Goal: Task Accomplishment & Management: Manage account settings

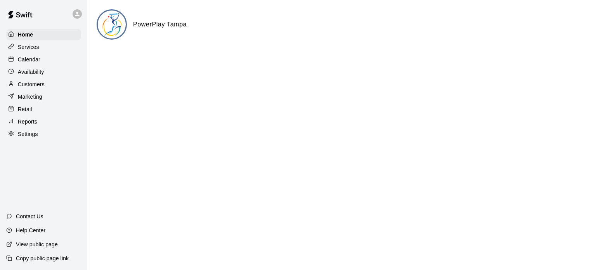
click at [47, 135] on div "Settings" at bounding box center [43, 134] width 75 height 12
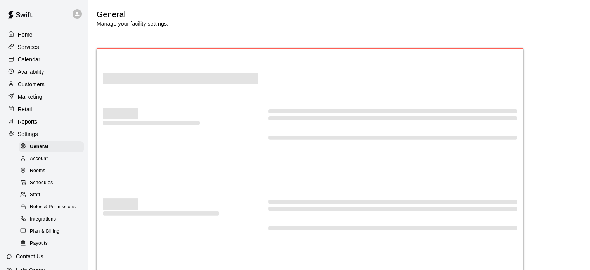
select select "**"
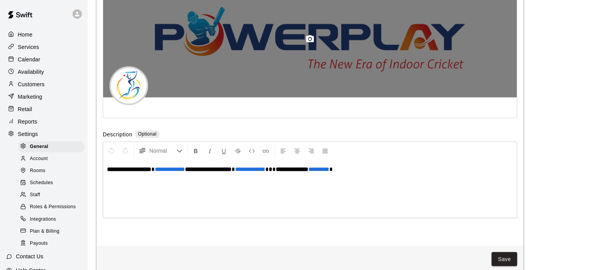
scroll to position [1689, 0]
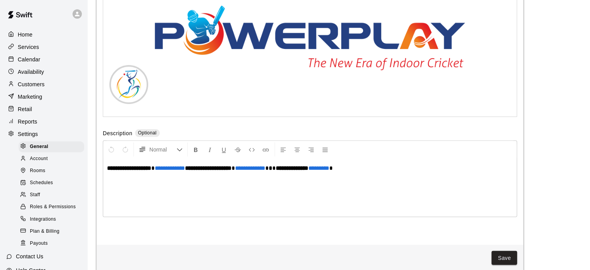
click at [25, 51] on p "Services" at bounding box center [28, 47] width 21 height 8
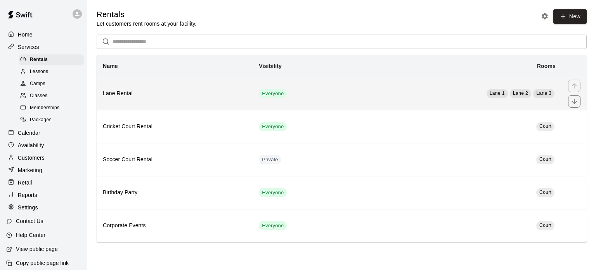
click at [151, 100] on th "Lane Rental" at bounding box center [175, 93] width 156 height 33
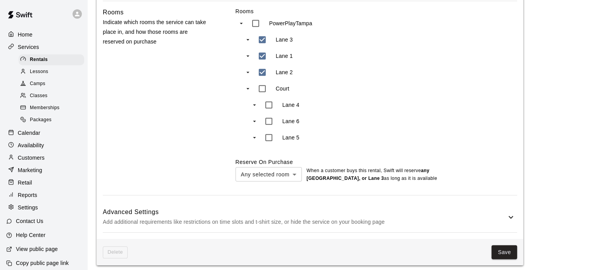
scroll to position [364, 0]
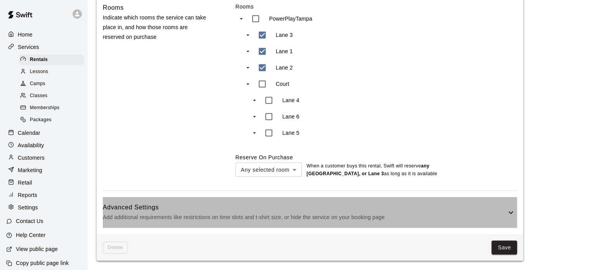
click at [512, 209] on icon at bounding box center [510, 212] width 9 height 9
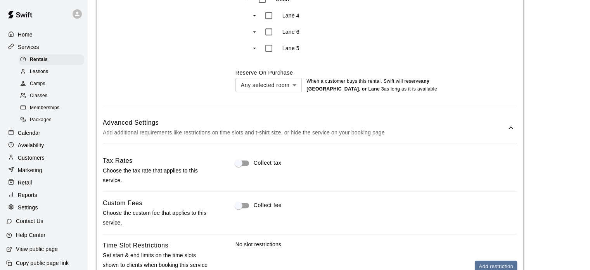
scroll to position [448, 0]
click at [48, 212] on div "Settings" at bounding box center [43, 207] width 75 height 12
select select "**"
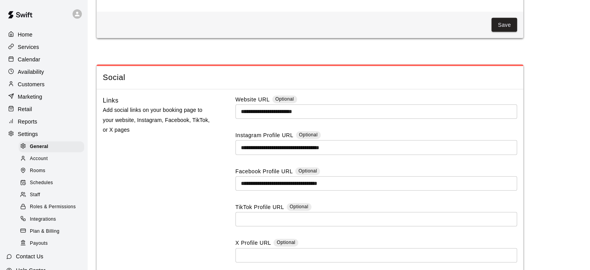
scroll to position [1994, 0]
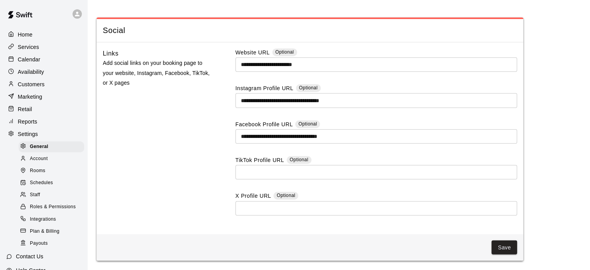
click at [57, 164] on div "Account" at bounding box center [52, 158] width 66 height 11
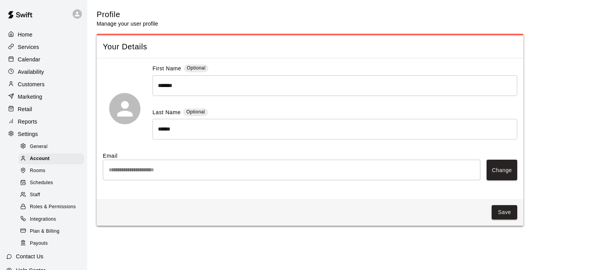
click at [48, 176] on div "Rooms" at bounding box center [52, 170] width 66 height 11
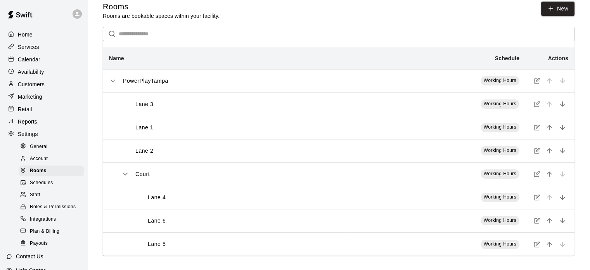
scroll to position [10, 0]
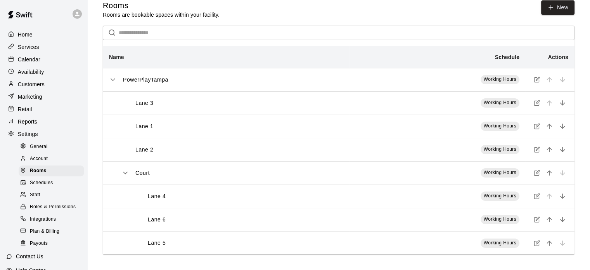
click at [49, 187] on span "Schedules" at bounding box center [41, 183] width 23 height 8
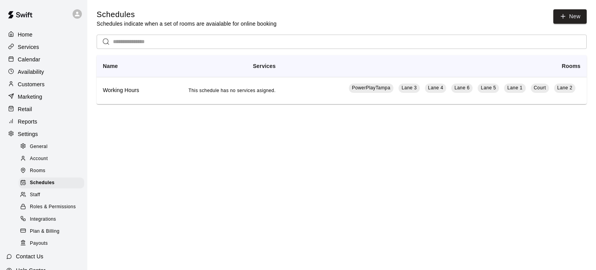
click at [68, 200] on div "Staff" at bounding box center [52, 194] width 66 height 11
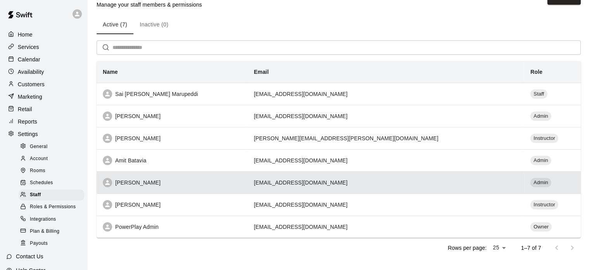
scroll to position [29, 0]
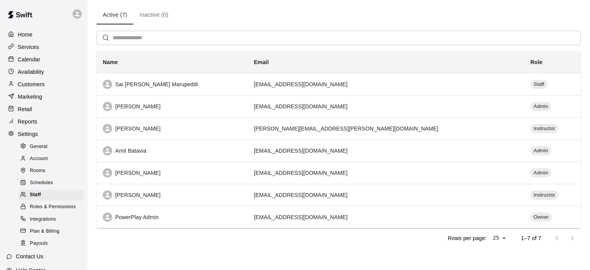
click at [44, 211] on span "Roles & Permissions" at bounding box center [53, 207] width 46 height 8
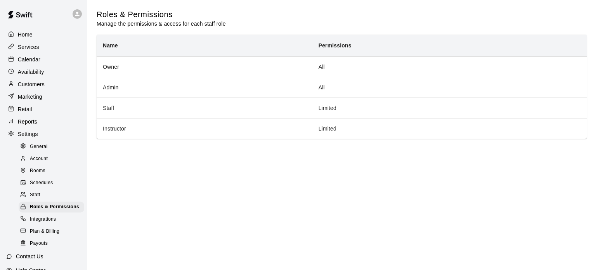
click at [59, 235] on span "Plan & Billing" at bounding box center [44, 231] width 29 height 8
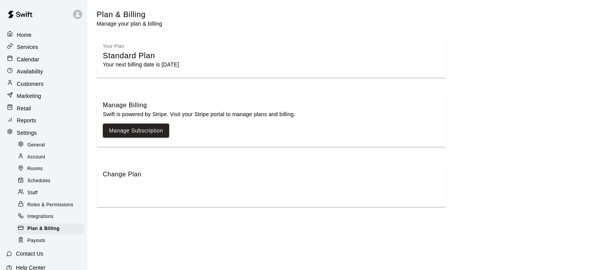
click at [47, 93] on div "Marketing" at bounding box center [43, 95] width 76 height 11
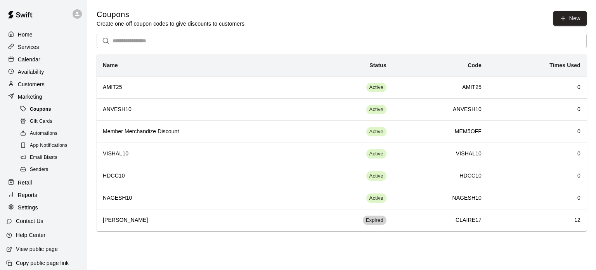
click at [71, 115] on div "Coupons" at bounding box center [52, 109] width 66 height 11
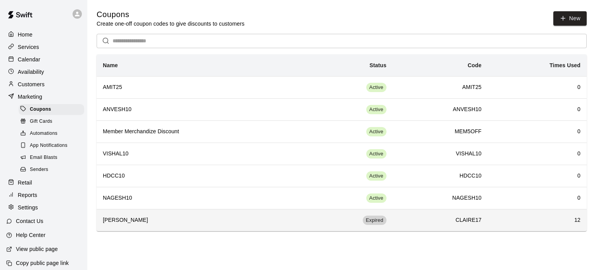
click at [116, 223] on th "[PERSON_NAME]" at bounding box center [198, 220] width 202 height 22
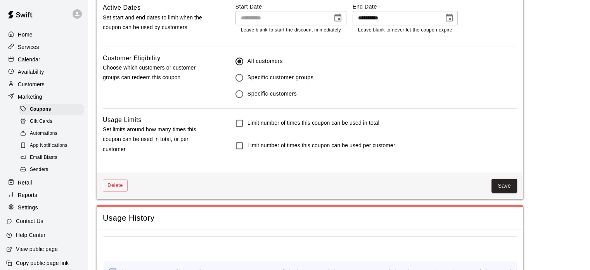
scroll to position [368, 0]
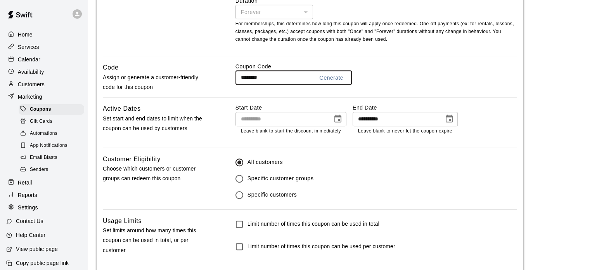
click at [276, 81] on input "********" at bounding box center [271, 77] width 72 height 14
drag, startPoint x: 276, startPoint y: 81, endPoint x: 241, endPoint y: 81, distance: 34.9
click at [241, 81] on input "********" at bounding box center [271, 77] width 72 height 14
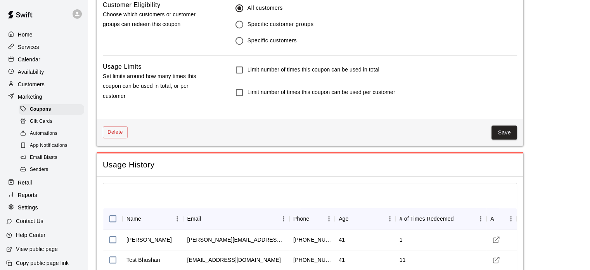
scroll to position [484, 0]
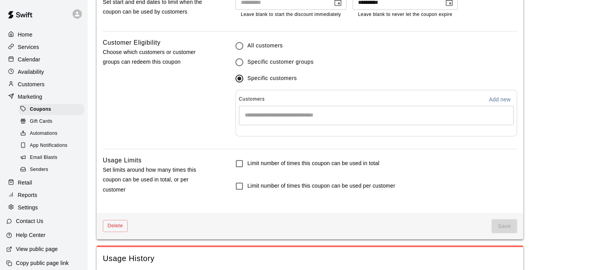
click at [266, 116] on input "Start typing to search customers..." at bounding box center [376, 115] width 268 height 8
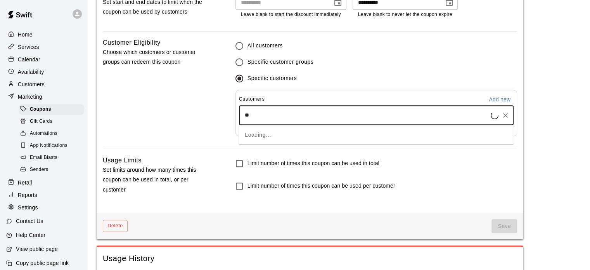
type input "***"
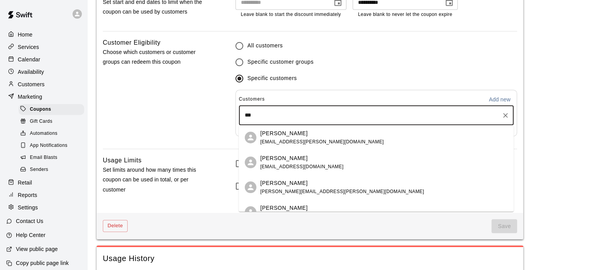
scroll to position [39, 0]
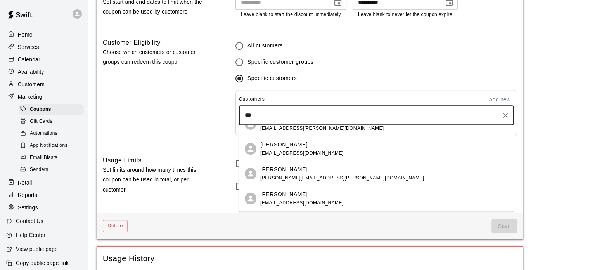
click at [298, 169] on div "[PERSON_NAME]" at bounding box center [342, 169] width 164 height 8
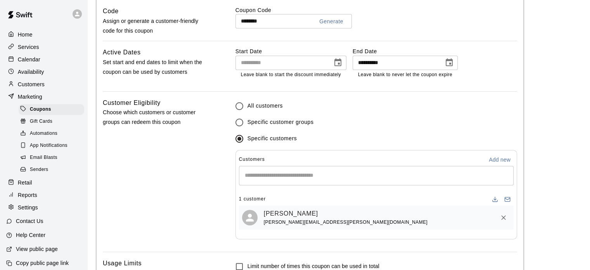
scroll to position [406, 0]
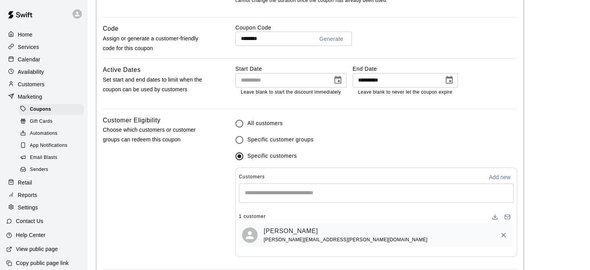
click at [451, 82] on icon "Choose date, selected date is Aug 8, 2025" at bounding box center [449, 80] width 7 height 8
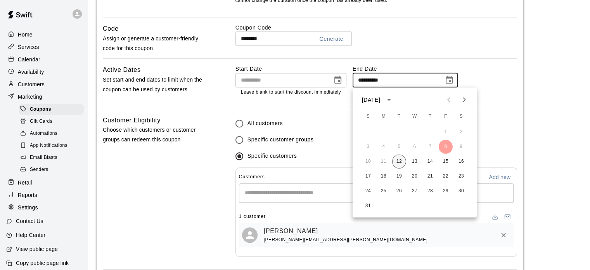
click at [405, 158] on button "12" at bounding box center [399, 161] width 14 height 14
type input "**********"
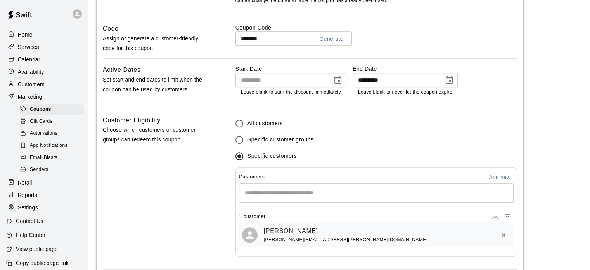
scroll to position [523, 0]
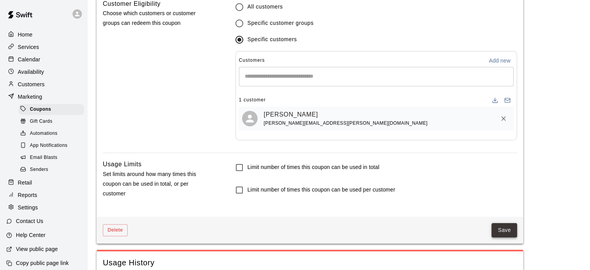
click at [501, 227] on button "Save" at bounding box center [504, 230] width 26 height 14
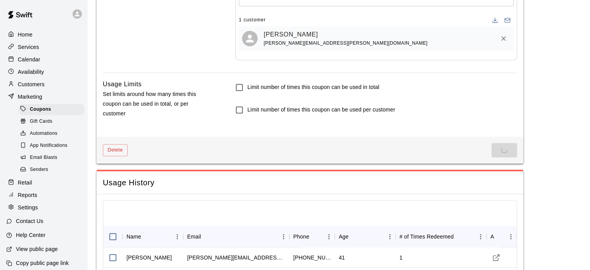
scroll to position [639, 0]
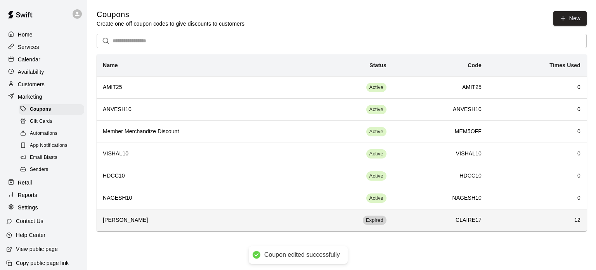
click at [255, 218] on h6 "[PERSON_NAME]" at bounding box center [198, 220] width 190 height 9
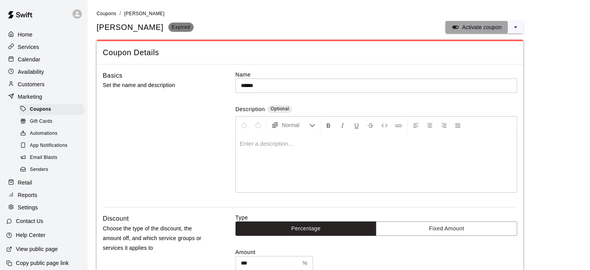
click at [496, 28] on p "Activate coupon" at bounding box center [482, 27] width 40 height 8
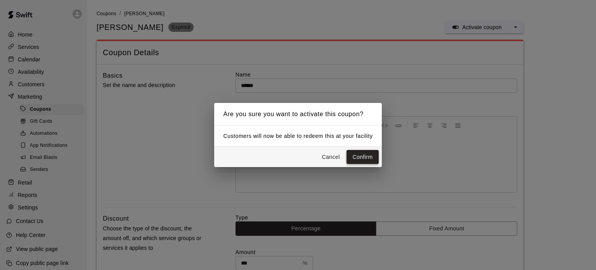
click at [361, 158] on button "Confirm" at bounding box center [362, 157] width 33 height 14
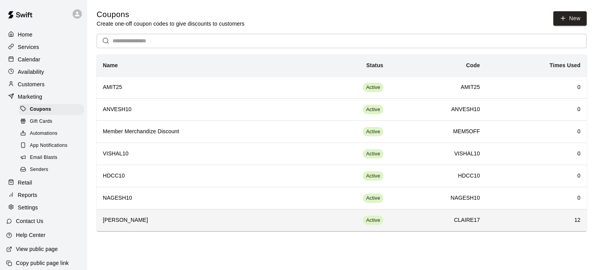
click at [455, 218] on h6 "CLAIRE17" at bounding box center [438, 220] width 84 height 9
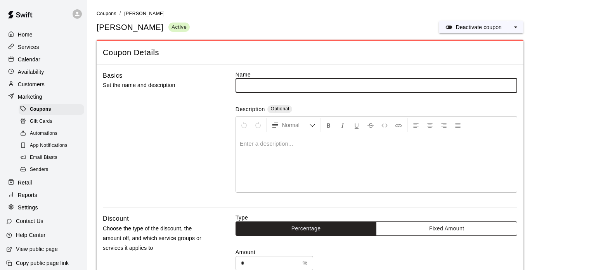
type input "******"
type input "***"
type input "*******"
type input "********"
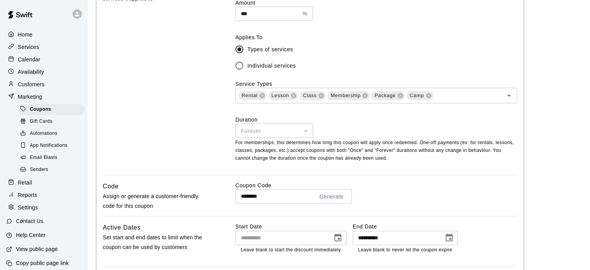
scroll to position [310, 0]
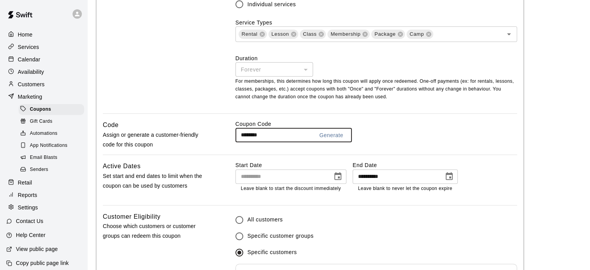
drag, startPoint x: 275, startPoint y: 133, endPoint x: 246, endPoint y: 135, distance: 29.5
click at [239, 136] on input "********" at bounding box center [271, 135] width 72 height 14
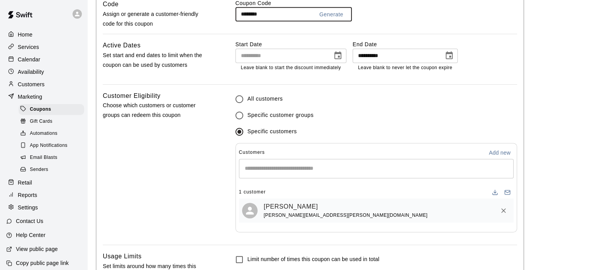
scroll to position [349, 0]
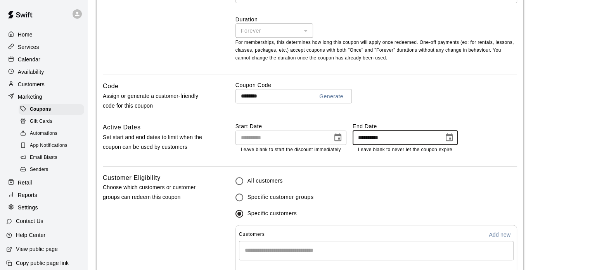
drag, startPoint x: 394, startPoint y: 139, endPoint x: 366, endPoint y: 140, distance: 27.9
click at [366, 139] on input "**********" at bounding box center [396, 137] width 86 height 14
drag, startPoint x: 413, startPoint y: 139, endPoint x: 352, endPoint y: 141, distance: 61.3
click at [352, 141] on div "**********" at bounding box center [346, 137] width 222 height 31
drag, startPoint x: 403, startPoint y: 139, endPoint x: 348, endPoint y: 142, distance: 55.1
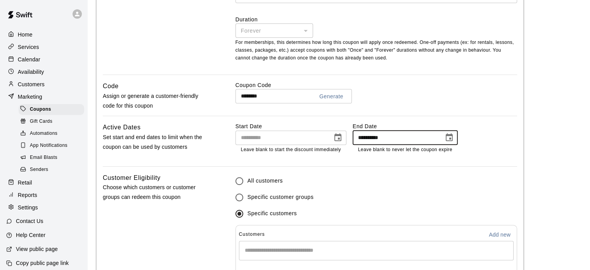
click at [351, 142] on div "**********" at bounding box center [346, 137] width 222 height 31
type input "**********"
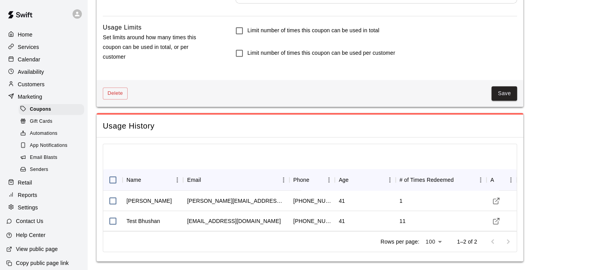
scroll to position [661, 0]
click at [509, 88] on button "Save" at bounding box center [504, 92] width 26 height 14
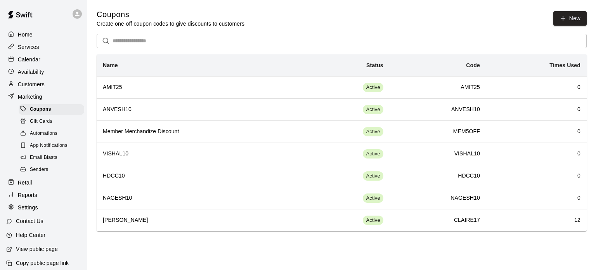
click at [35, 62] on p "Calendar" at bounding box center [29, 59] width 22 height 8
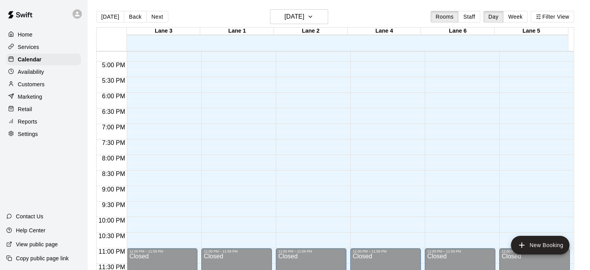
scroll to position [246, 0]
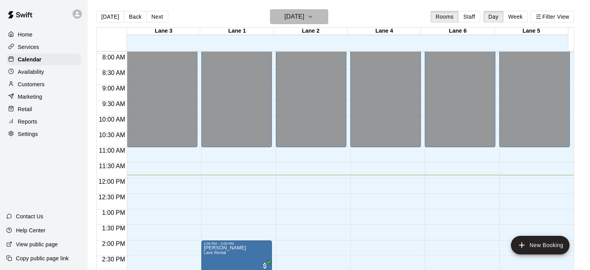
click at [304, 14] on h6 "[DATE]" at bounding box center [294, 16] width 20 height 11
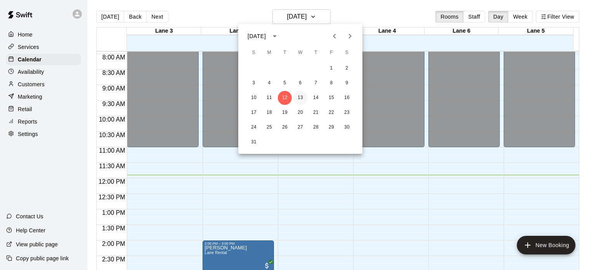
click at [298, 96] on button "13" at bounding box center [300, 98] width 14 height 14
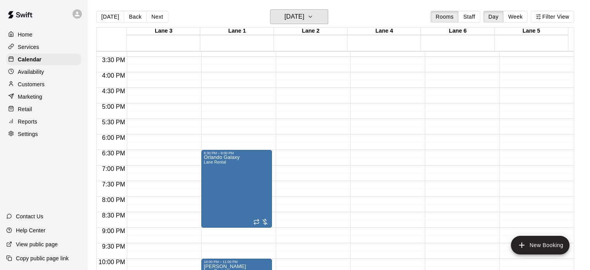
scroll to position [517, 0]
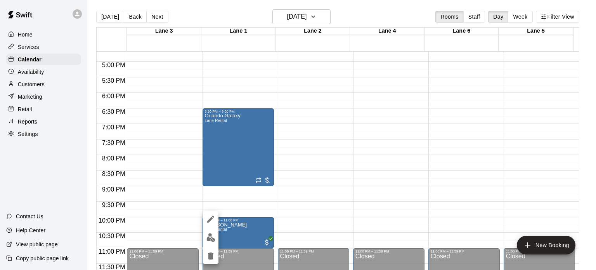
click at [33, 139] on div at bounding box center [298, 135] width 596 height 270
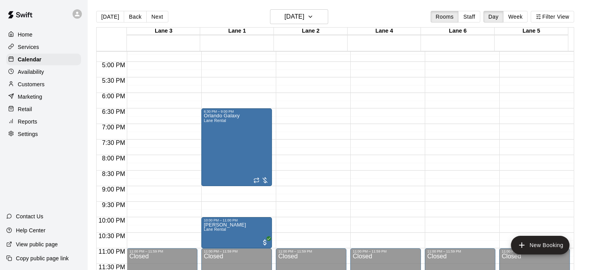
click at [33, 138] on p "Settings" at bounding box center [28, 134] width 20 height 8
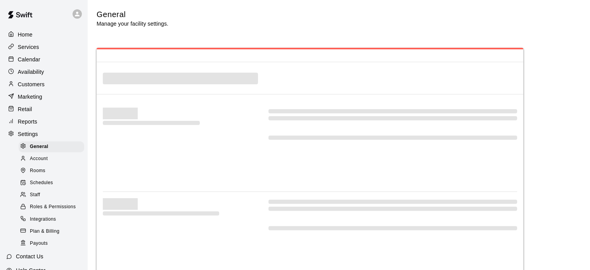
select select "**"
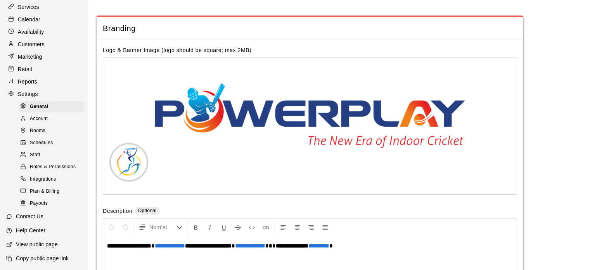
scroll to position [51, 0]
click at [42, 115] on span "Account" at bounding box center [39, 119] width 18 height 8
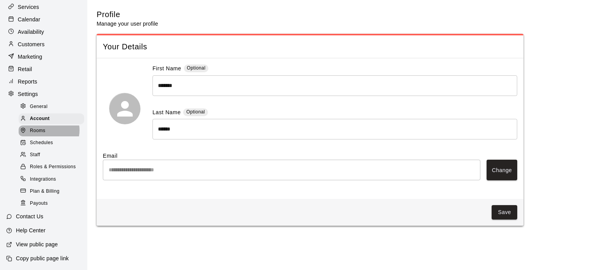
click at [46, 125] on div "Rooms" at bounding box center [52, 130] width 66 height 11
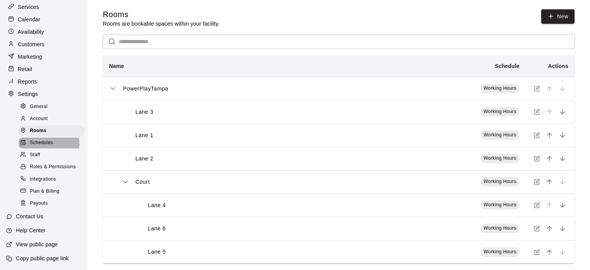
click at [48, 140] on span "Schedules" at bounding box center [41, 143] width 23 height 8
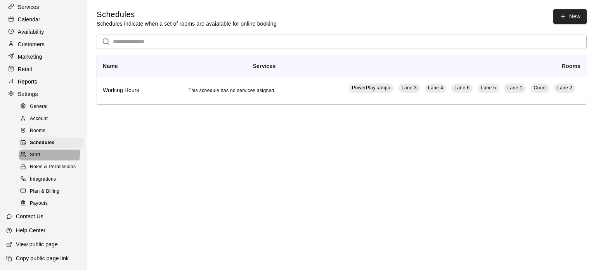
click at [47, 150] on div "Staff" at bounding box center [52, 154] width 66 height 11
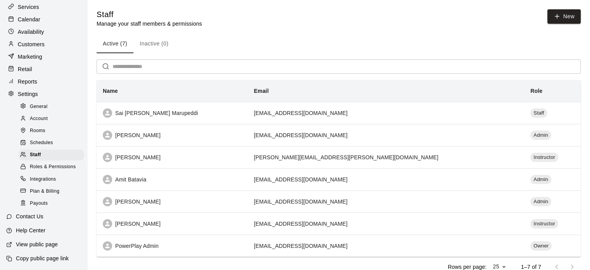
click at [49, 165] on span "Roles & Permissions" at bounding box center [53, 167] width 46 height 8
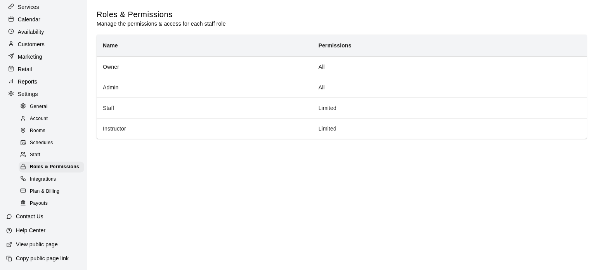
click at [54, 181] on span "Integrations" at bounding box center [43, 179] width 26 height 8
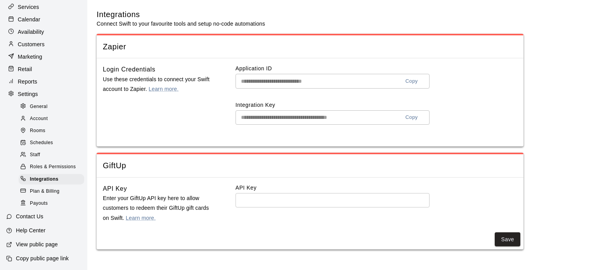
click at [53, 192] on span "Plan & Billing" at bounding box center [44, 191] width 29 height 8
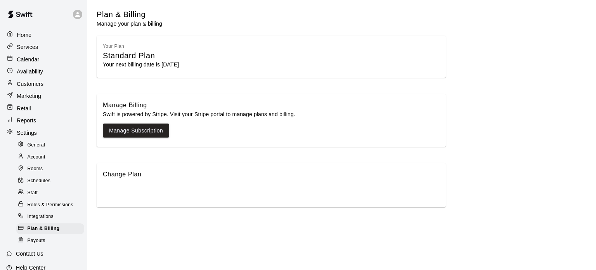
click at [39, 35] on div "Home" at bounding box center [43, 34] width 76 height 11
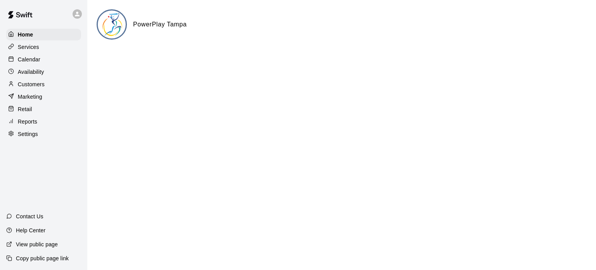
click at [40, 46] on div "Services" at bounding box center [43, 47] width 75 height 12
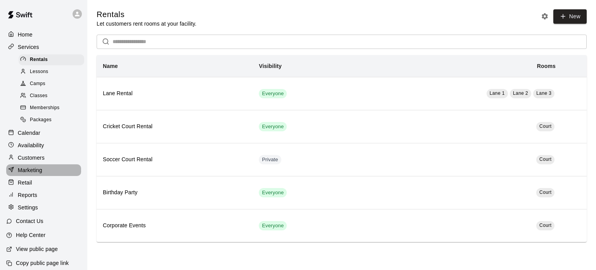
click at [45, 176] on div "Marketing" at bounding box center [43, 170] width 75 height 12
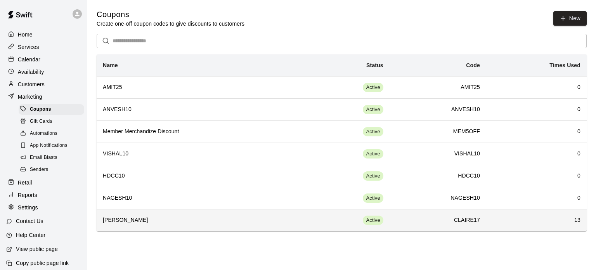
click at [165, 221] on h6 "[PERSON_NAME]" at bounding box center [199, 220] width 193 height 9
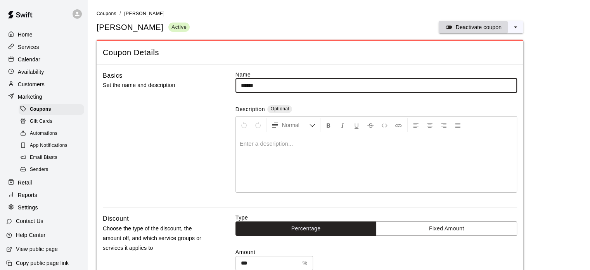
click at [488, 24] on p "Deactivate coupon" at bounding box center [478, 27] width 46 height 8
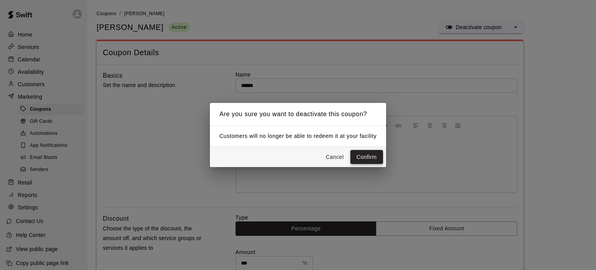
click at [370, 156] on button "Confirm" at bounding box center [366, 157] width 33 height 14
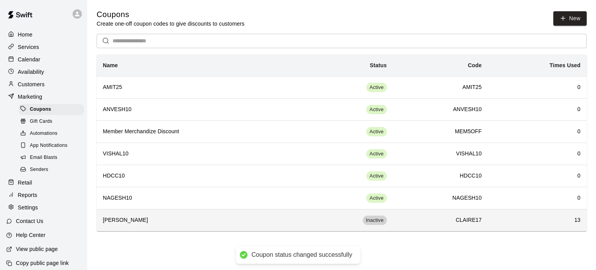
click at [299, 225] on td "Inactive" at bounding box center [345, 220] width 95 height 22
